Goal: Task Accomplishment & Management: Use online tool/utility

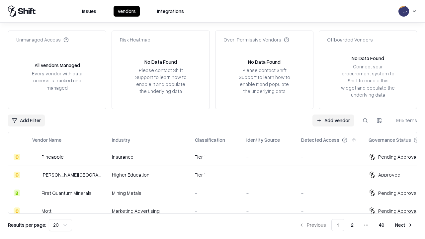
click at [333, 120] on link "Add Vendor" at bounding box center [332, 120] width 41 height 12
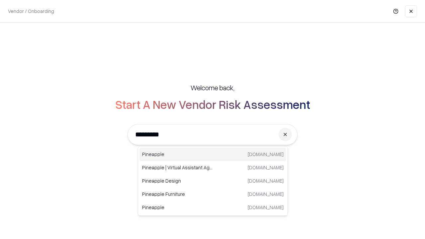
click at [213, 154] on div "Pineapple [DOMAIN_NAME]" at bounding box center [212, 154] width 147 height 13
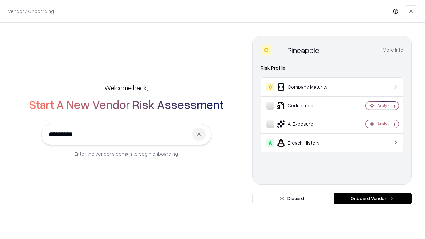
type input "*********"
click at [372, 198] on button "Onboard Vendor" at bounding box center [372, 198] width 78 height 12
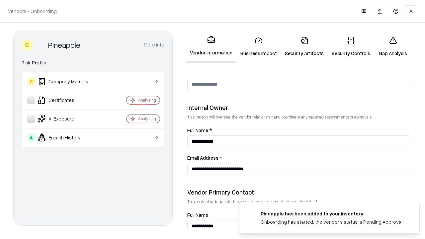
scroll to position [344, 0]
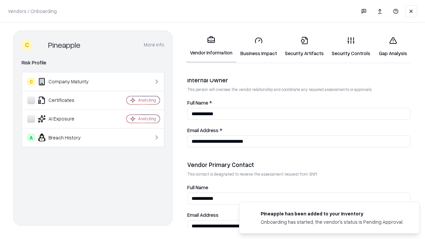
click at [258, 46] on link "Business Impact" at bounding box center [258, 46] width 44 height 31
click at [304, 46] on link "Security Artifacts" at bounding box center [304, 46] width 47 height 31
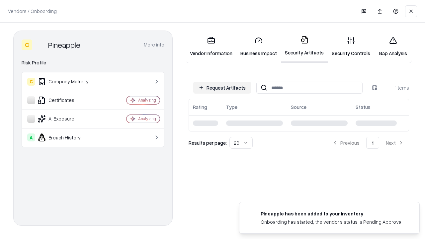
click at [222, 88] on button "Request Artifacts" at bounding box center [222, 88] width 58 height 12
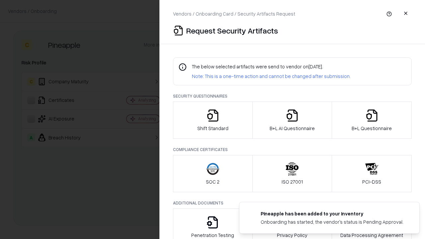
click at [212, 120] on icon "button" at bounding box center [212, 115] width 13 height 13
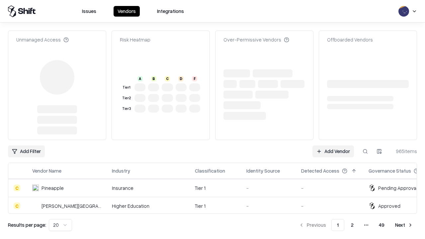
click at [333, 145] on link "Add Vendor" at bounding box center [332, 151] width 41 height 12
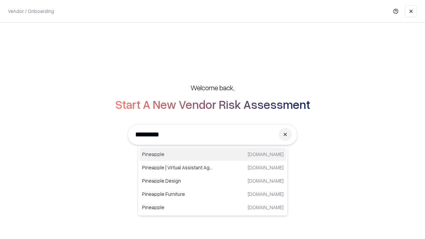
click at [213, 154] on div "Pineapple [DOMAIN_NAME]" at bounding box center [212, 154] width 147 height 13
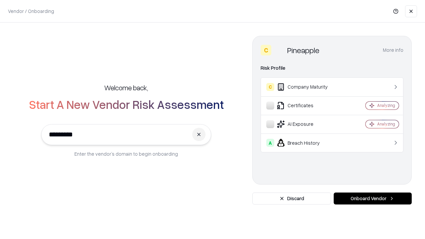
type input "*********"
click at [372, 198] on button "Onboard Vendor" at bounding box center [372, 198] width 78 height 12
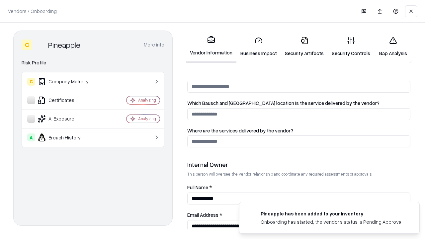
scroll to position [344, 0]
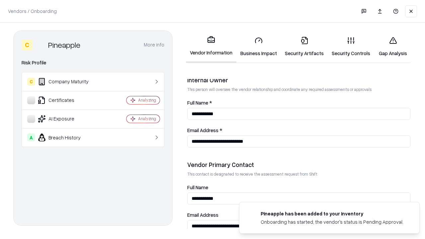
click at [392, 46] on link "Gap Analysis" at bounding box center [392, 46] width 37 height 31
